Goal: Find specific page/section: Find specific page/section

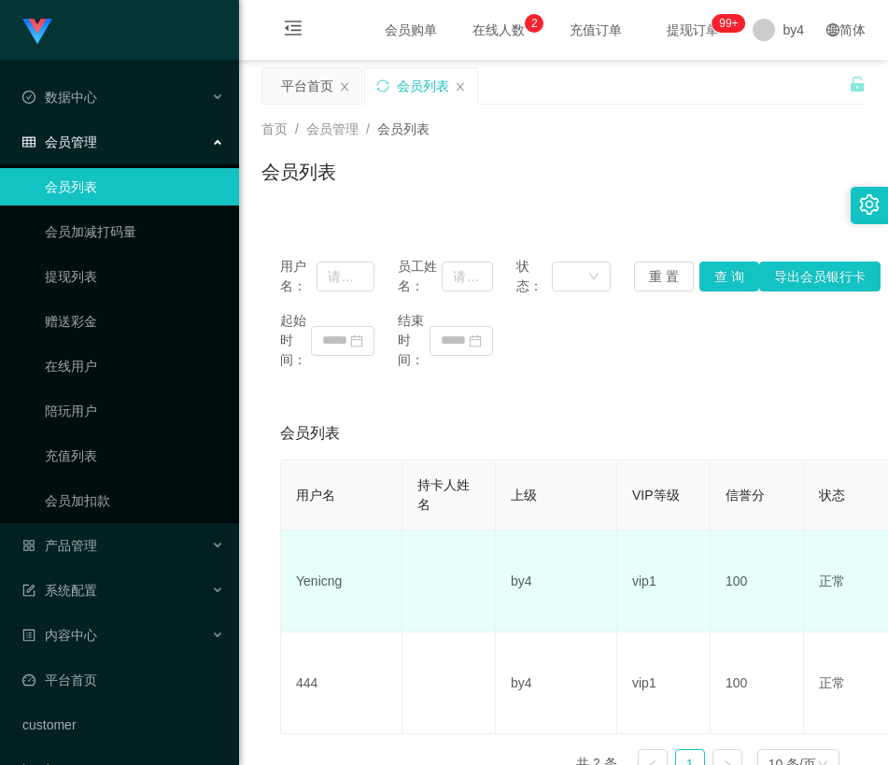
click at [309, 579] on td "Yenicng" at bounding box center [341, 582] width 121 height 102
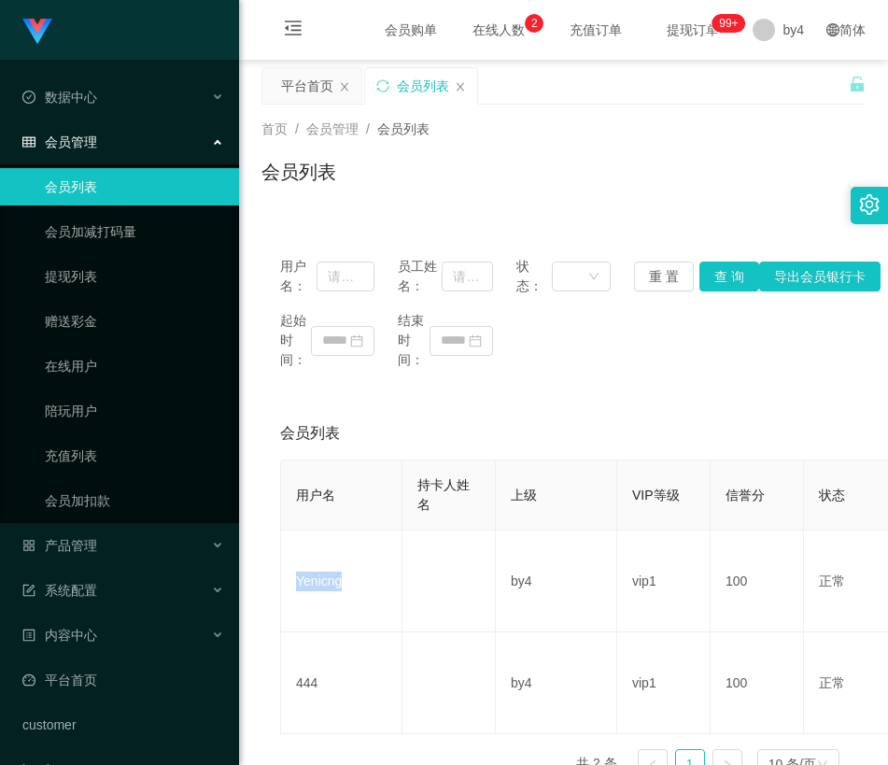
copy td "Yenicng"
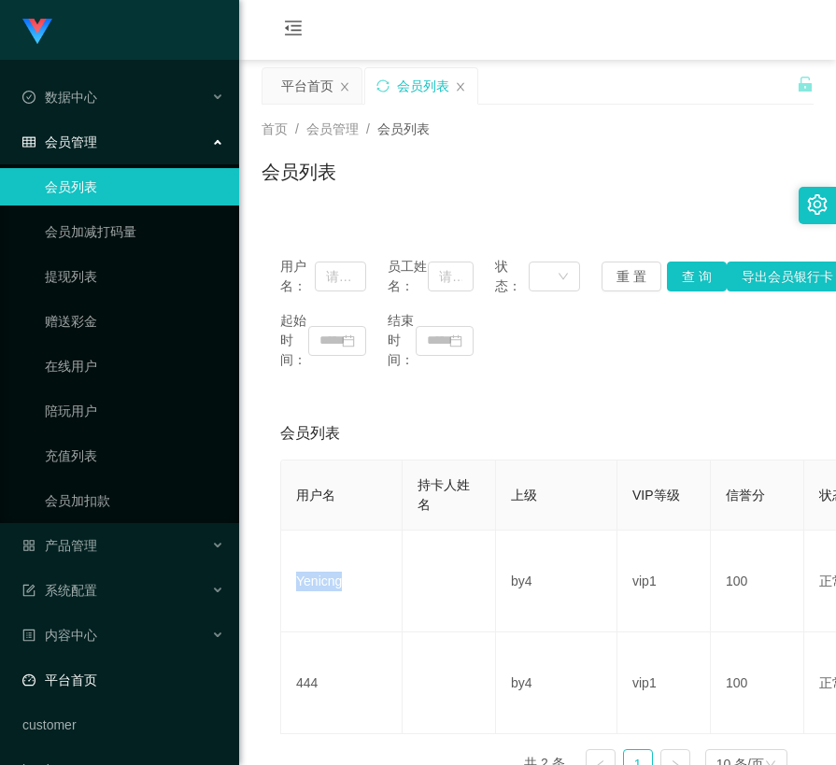
click at [97, 690] on link "平台首页" at bounding box center [123, 679] width 202 height 37
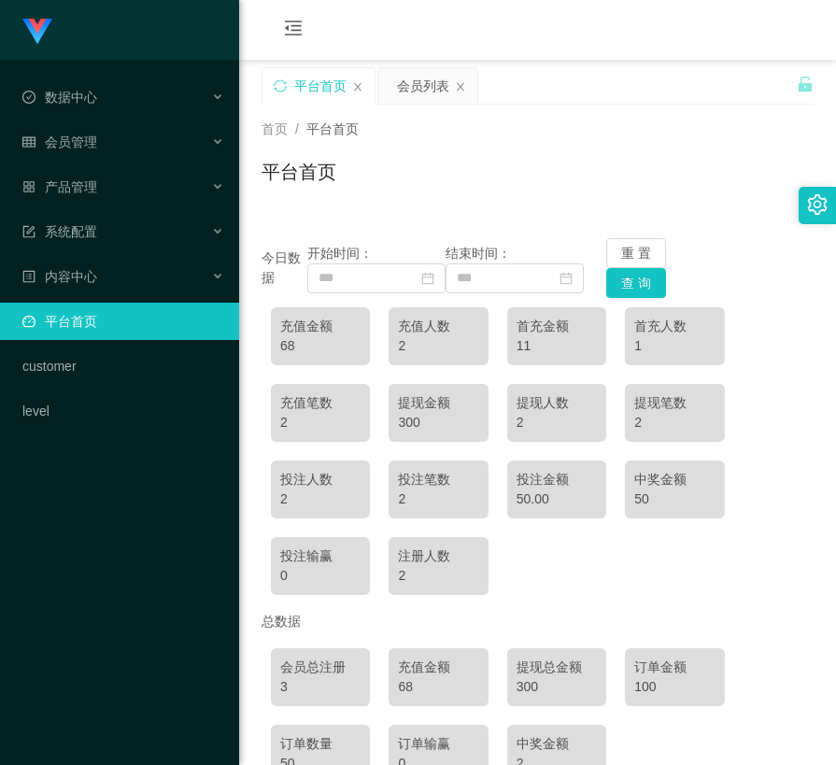
scroll to position [93, 0]
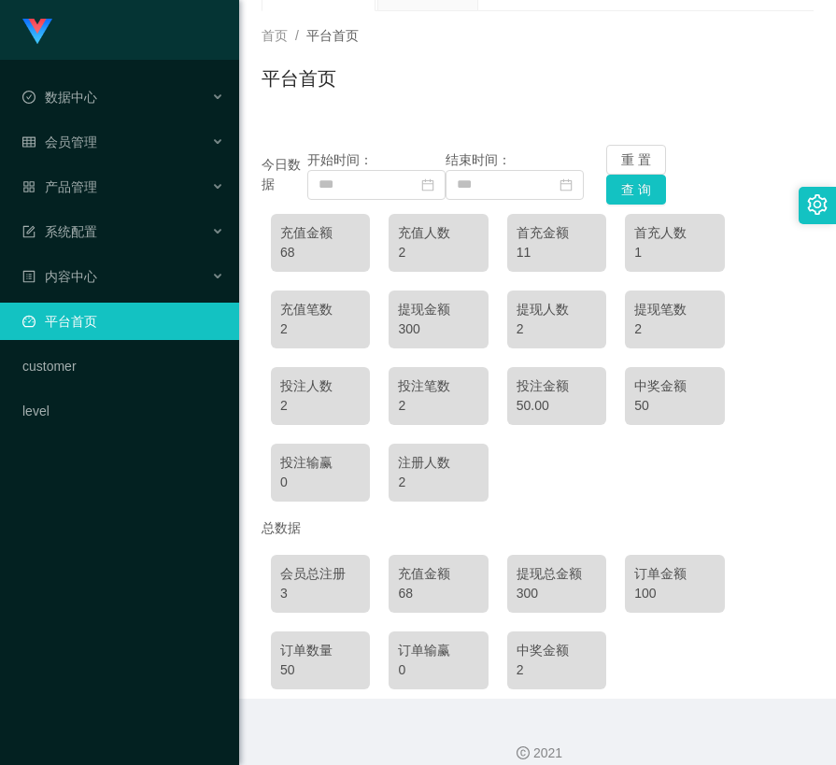
click at [776, 555] on div "会员总注册 3 充值金额 68 提现总金额 300 订单金额 100 订单数量 50 订单输赢 0 中奖金额 2" at bounding box center [538, 621] width 552 height 153
